Goal: Task Accomplishment & Management: Complete application form

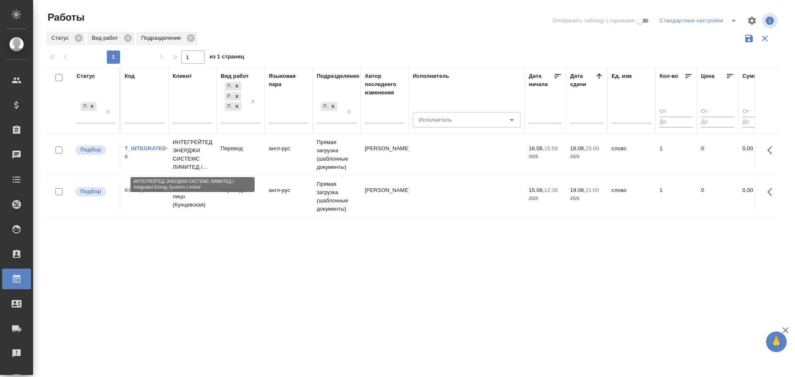
drag, startPoint x: 0, startPoint y: 0, endPoint x: 194, endPoint y: 163, distance: 253.4
click at [194, 163] on p "ИНТЕГРЕЙТЕД ЭНЕРДЖИ СИСТЕМС ЛИМИТЕД /..." at bounding box center [193, 154] width 40 height 33
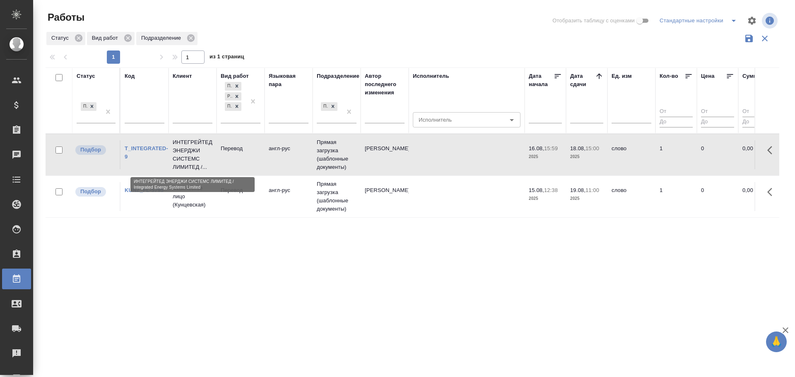
click at [194, 163] on p "ИНТЕГРЕЙТЕД ЭНЕРДЖИ СИСТЕМС ЛИМИТЕД /..." at bounding box center [193, 154] width 40 height 33
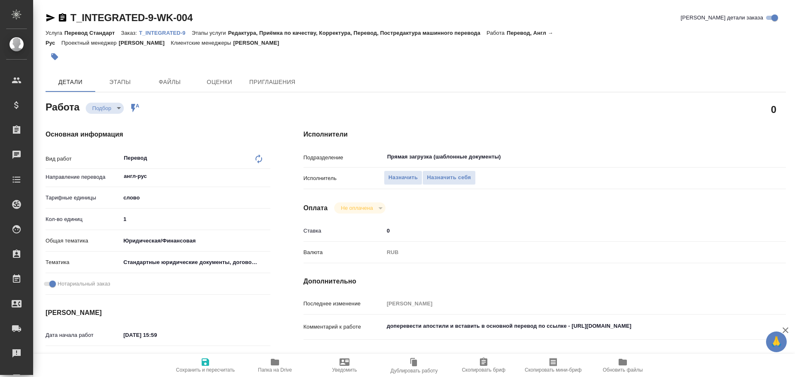
type textarea "x"
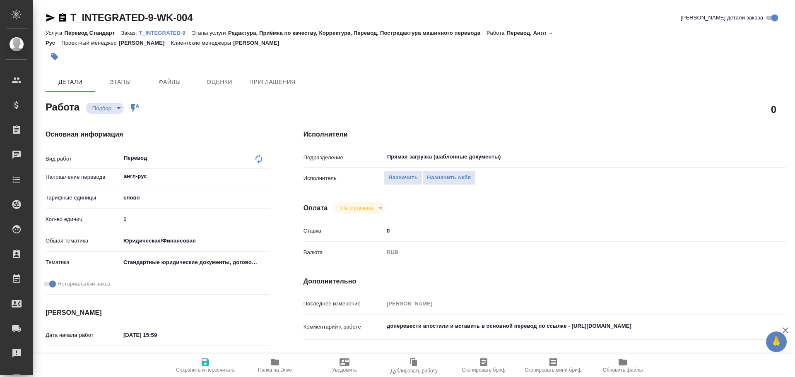
type textarea "x"
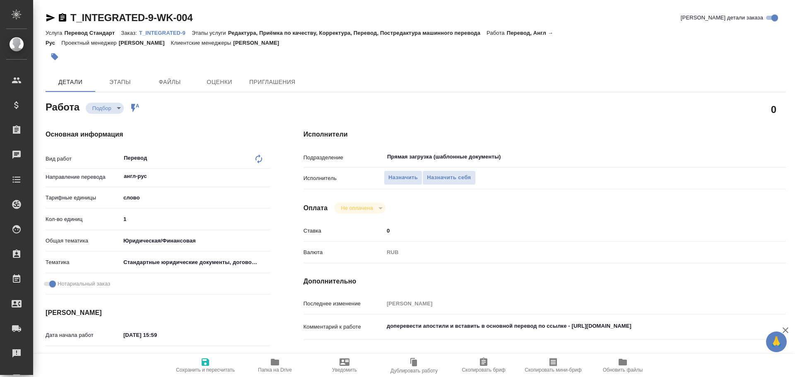
type input "recruiting"
type textarea "Перевод"
type textarea "x"
type input "англ-рус"
type input "5a8b1489cc6b4906c91bfd90"
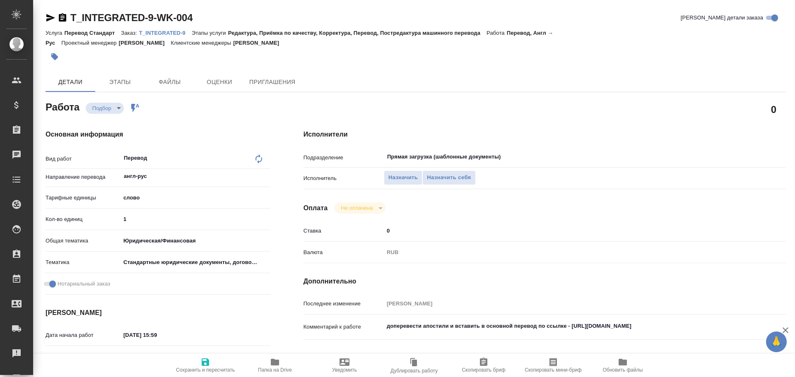
type input "1"
type input "yr-fn"
type input "5f647205b73bc97568ca66bf"
checkbox input "true"
type input "[DATE] 15:59"
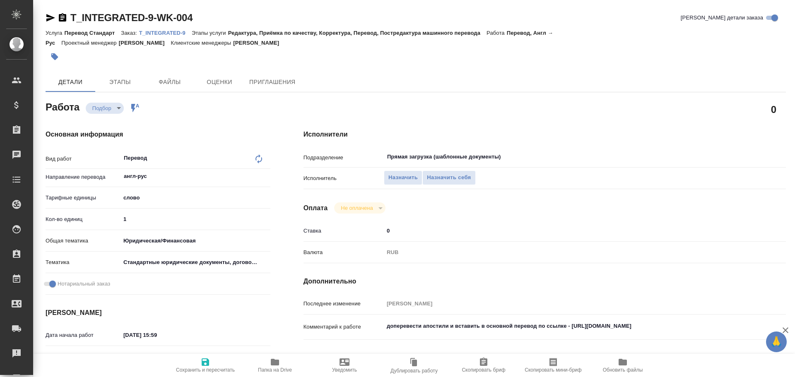
type input "[DATE] 15:00"
type input "[DATE] 11:00"
type input "Прямая загрузка (шаблонные документы)"
type input "notPayed"
type input "0"
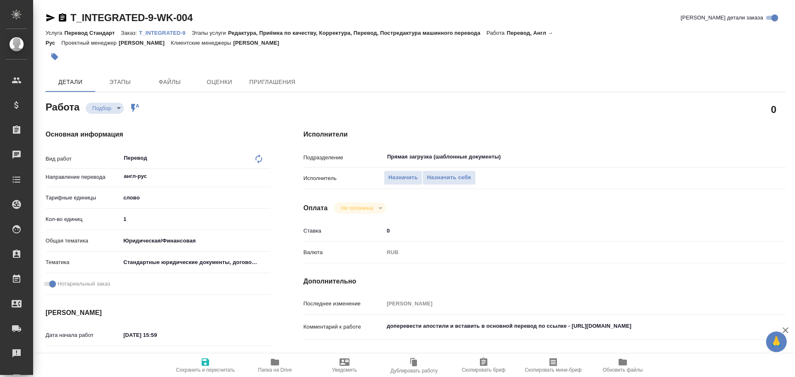
type input "RUB"
type input "[PERSON_NAME]"
type textarea "доперевести апостили и вставить в основной перевод по ссылке - [URL][DOMAIN_NAM…"
type textarea "x"
type textarea "/Clients/ИНТЕГРЕЙТЕД ЭНЕРДЖИ СИСТЕМС ЛИМИТЕД/Orders/T_INTEGRATED-9/Translated/T…"
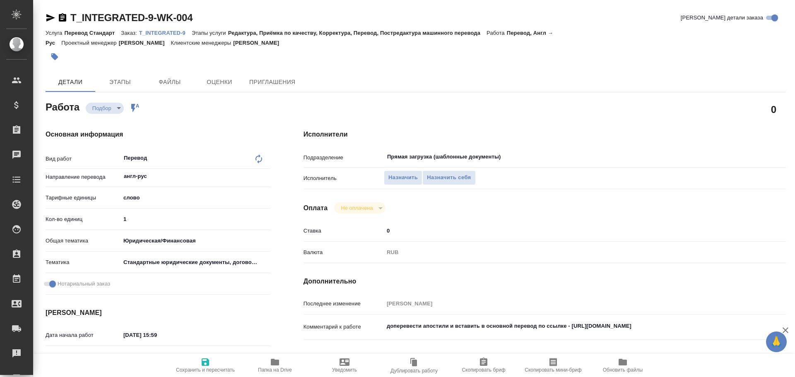
type textarea "x"
type input "T_INTEGRATED-9"
type input "Перевод Стандарт"
type input "Редактура, Приёмка по качеству, Корректура, Перевод, Постредактура машинного пе…"
type input "[PERSON_NAME]"
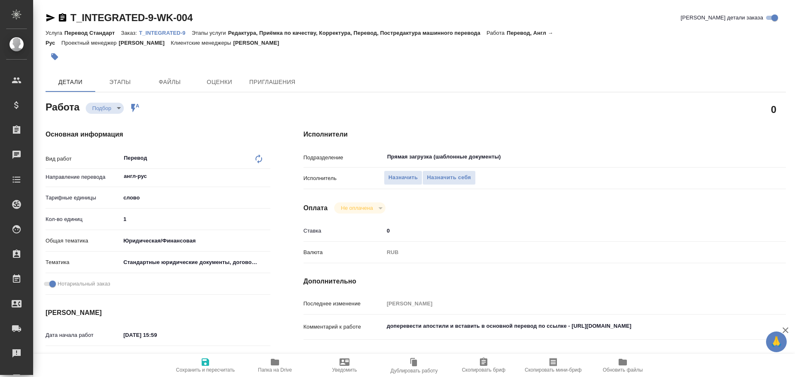
type input "[PERSON_NAME]"
type input "/Clients/ИНТЕГРЕЙТЕД ЭНЕРДЖИ СИСТЕМС ЛИМИТЕД/Orders/T_INTEGRATED-9"
type textarea "x"
type textarea "Греч-рус под нот"
type textarea "x"
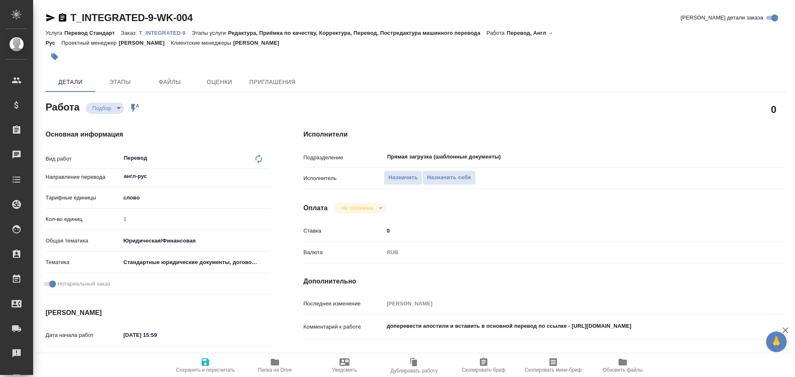
type textarea "x"
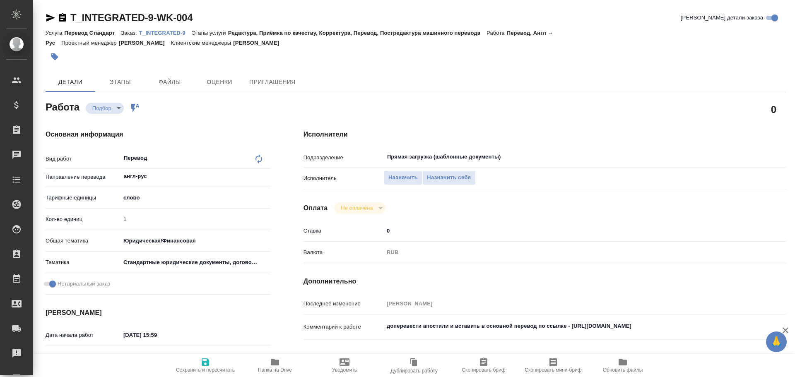
type textarea "x"
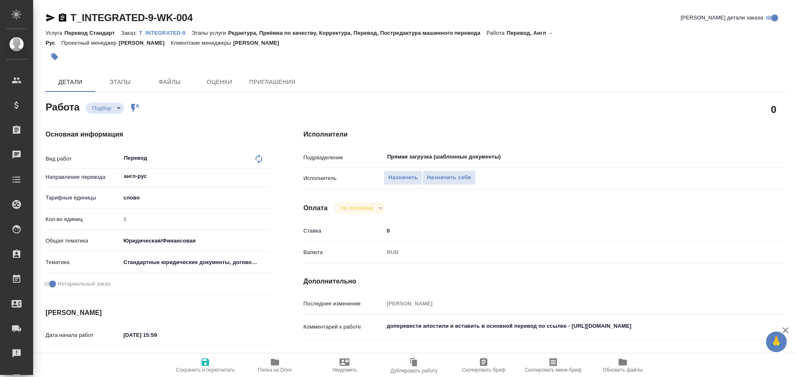
type textarea "x"
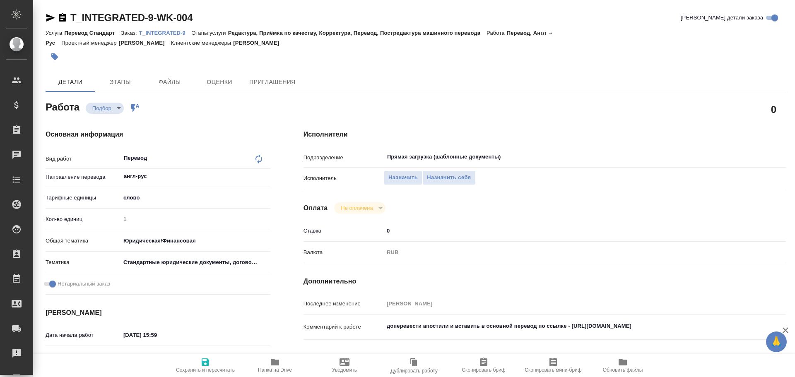
type textarea "x"
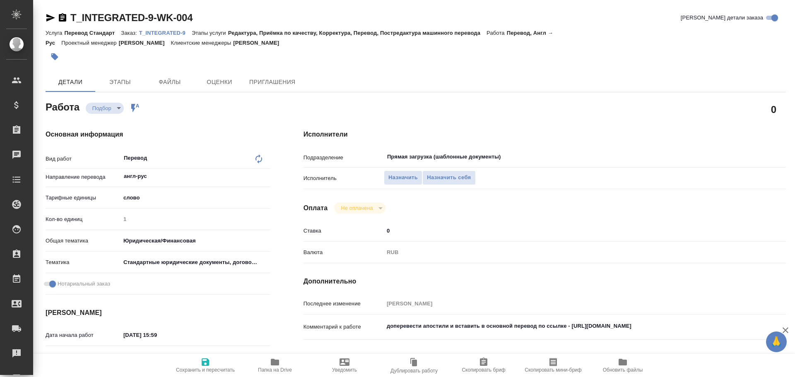
type textarea "x"
